Goal: Navigation & Orientation: Find specific page/section

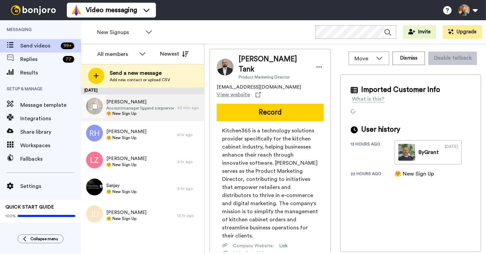
click at [161, 107] on span "Accountmanager liggend zorgvervoer" at bounding box center [139, 108] width 67 height 5
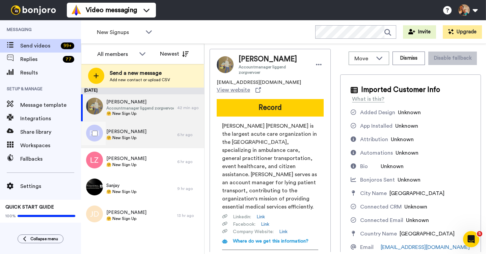
click at [148, 143] on div "[PERSON_NAME] 🤗 New Sign Up" at bounding box center [129, 134] width 96 height 27
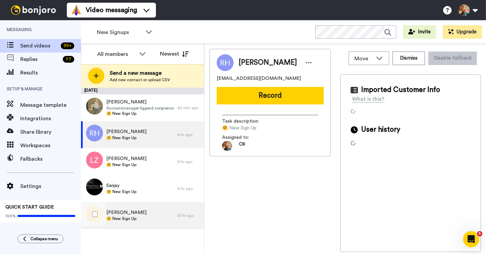
click at [137, 220] on span "🤗 New Sign Up" at bounding box center [126, 218] width 40 height 5
